Goal: Book appointment/travel/reservation

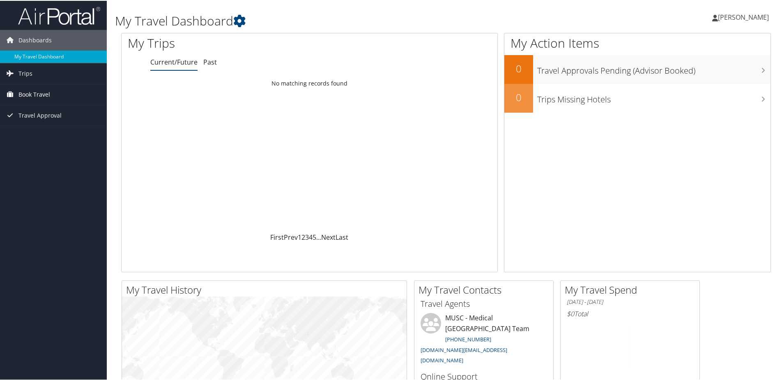
click at [26, 90] on span "Book Travel" at bounding box center [34, 93] width 32 height 21
click at [59, 144] on span "Travel Approval" at bounding box center [39, 151] width 43 height 21
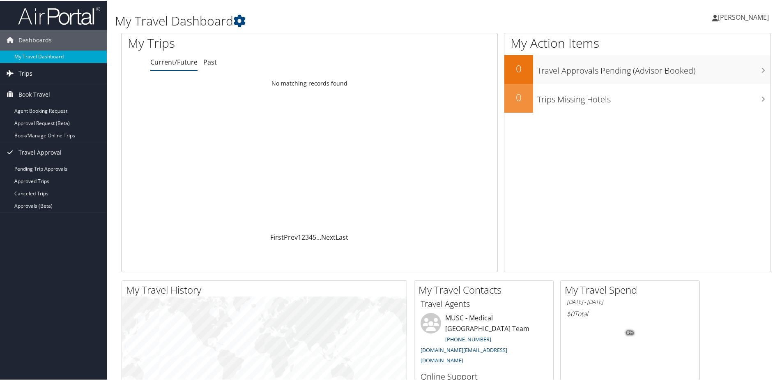
click at [51, 66] on link "Trips" at bounding box center [53, 72] width 107 height 21
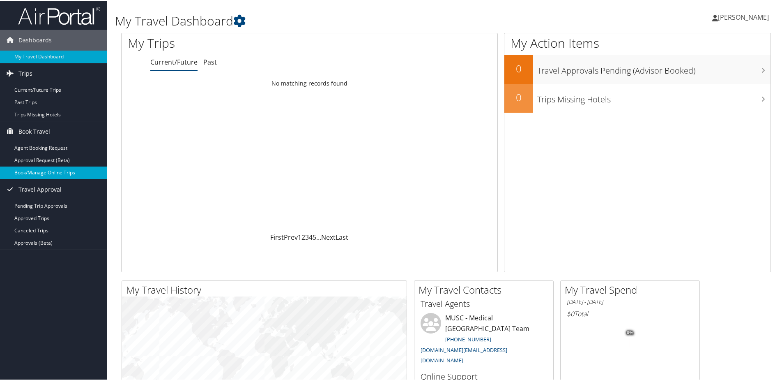
click at [58, 173] on link "Book/Manage Online Trips" at bounding box center [53, 172] width 107 height 12
